Goal: Task Accomplishment & Management: Manage account settings

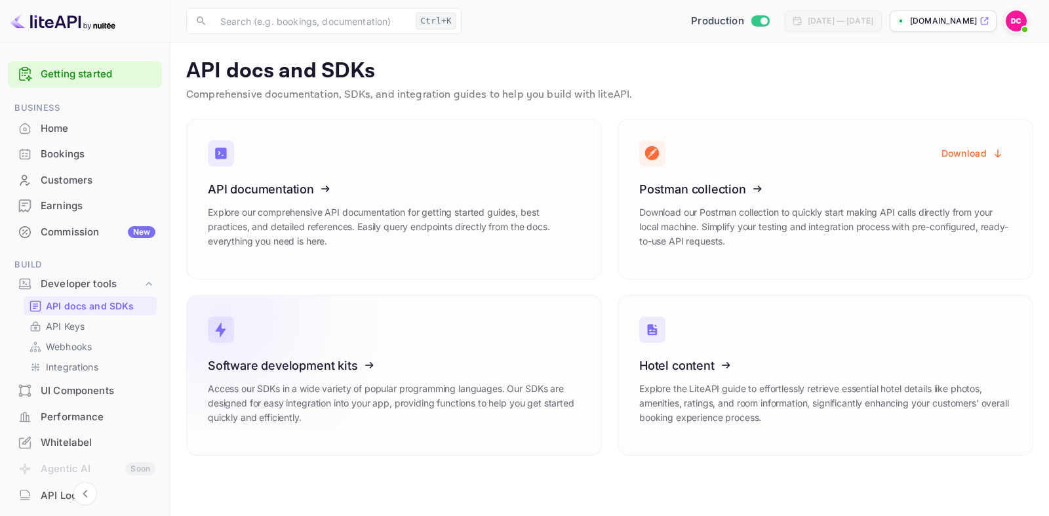
click at [330, 360] on icon at bounding box center [289, 363] width 204 height 135
click at [68, 325] on p "API Keys" at bounding box center [65, 326] width 39 height 14
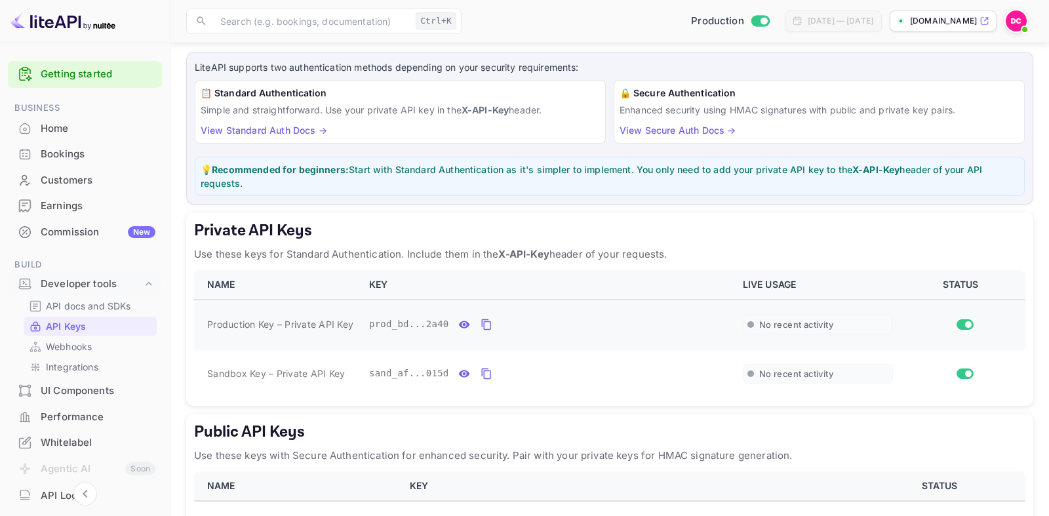
scroll to position [134, 0]
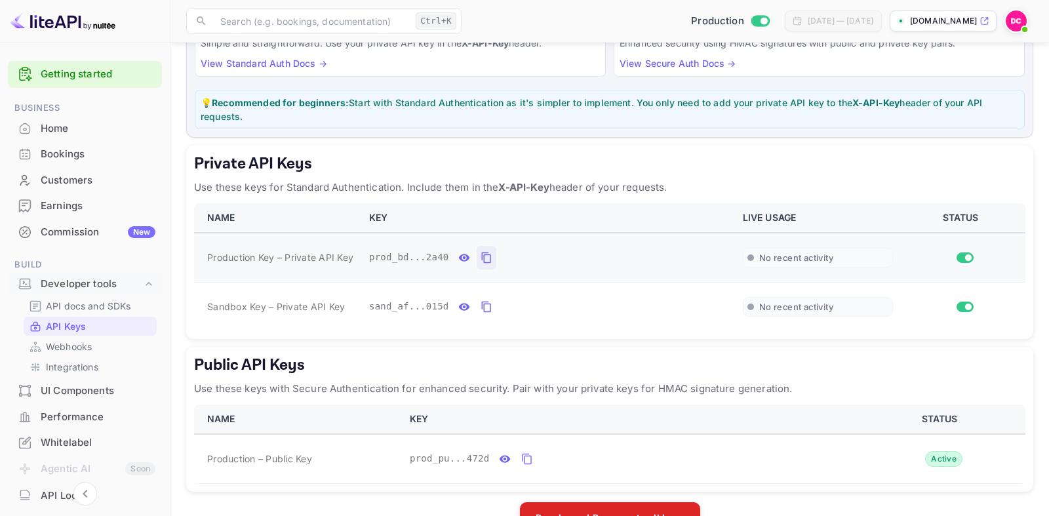
click at [481, 256] on icon "private api keys table" at bounding box center [485, 257] width 9 height 11
paste input "565499"
type input "565499"
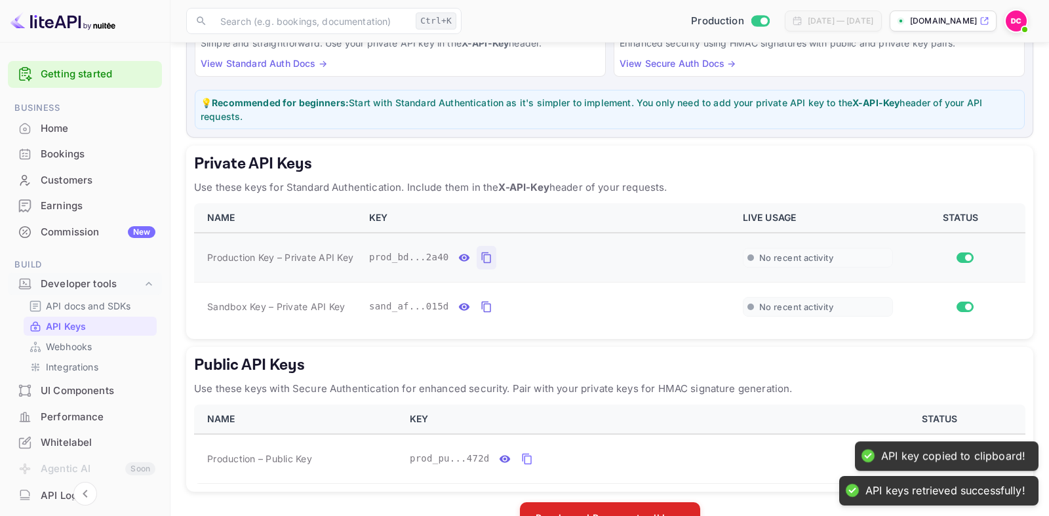
click at [483, 257] on icon "private api keys table" at bounding box center [487, 258] width 12 height 16
